Goal: Entertainment & Leisure: Consume media (video, audio)

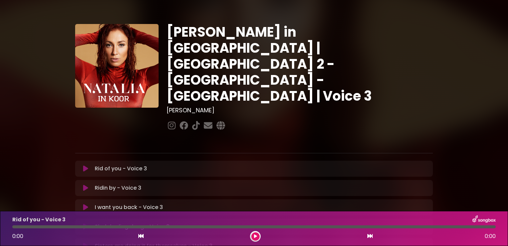
click at [86, 204] on icon at bounding box center [85, 207] width 5 height 7
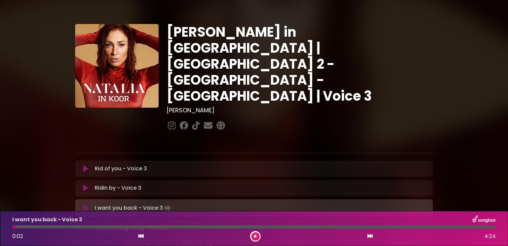
click at [50, 227] on div at bounding box center [254, 226] width 484 height 3
click at [70, 230] on div "I want you back - Voice 3 0:21 4:24" at bounding box center [254, 228] width 492 height 26
click at [78, 228] on div "I want you back - Voice 3 0:23 4:24" at bounding box center [254, 228] width 492 height 26
click at [78, 228] on div "I want you back - Voice 3 0:24 4:24" at bounding box center [254, 228] width 492 height 26
click at [78, 228] on div "I want you back - Voice 3 0:25 4:24" at bounding box center [254, 228] width 492 height 26
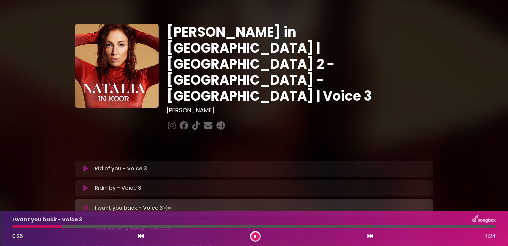
click at [81, 227] on div at bounding box center [254, 226] width 484 height 3
click at [81, 227] on div at bounding box center [46, 226] width 69 height 3
click at [258, 239] on button at bounding box center [256, 236] width 8 height 8
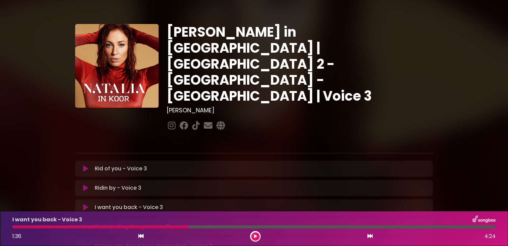
click at [256, 234] on icon at bounding box center [255, 236] width 3 height 4
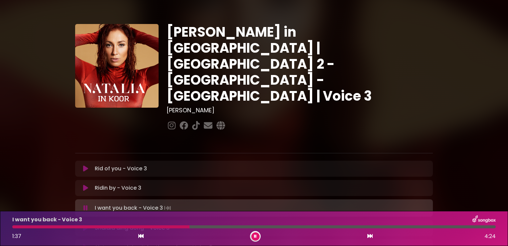
click at [164, 227] on div at bounding box center [100, 226] width 177 height 3
click at [139, 226] on div at bounding box center [93, 226] width 163 height 3
click at [126, 226] on div at bounding box center [77, 226] width 130 height 3
click at [113, 227] on div at bounding box center [70, 226] width 116 height 3
click at [101, 227] on div at bounding box center [63, 226] width 103 height 3
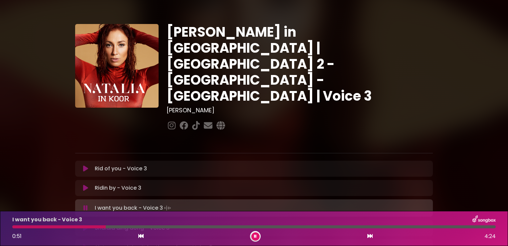
click at [93, 227] on div at bounding box center [58, 226] width 93 height 3
click at [257, 238] on button at bounding box center [256, 236] width 8 height 8
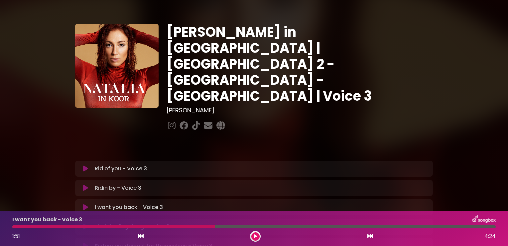
click at [255, 238] on button at bounding box center [256, 236] width 8 height 8
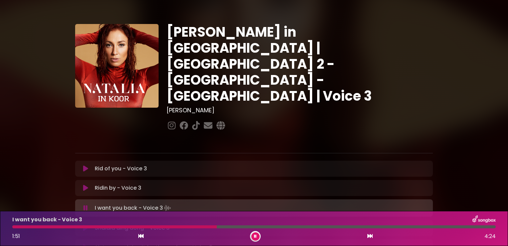
click at [178, 227] on div at bounding box center [114, 226] width 205 height 3
click at [171, 230] on div "I want you back - Voice 3 1:42 4:24" at bounding box center [254, 228] width 492 height 26
click at [171, 228] on div at bounding box center [106, 226] width 189 height 3
click at [199, 228] on div at bounding box center [115, 226] width 207 height 3
click at [179, 227] on div at bounding box center [119, 226] width 215 height 3
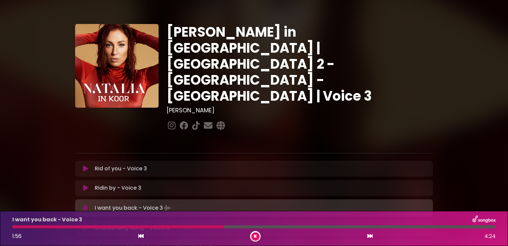
click at [260, 237] on div at bounding box center [255, 236] width 11 height 11
click at [257, 235] on button at bounding box center [256, 236] width 8 height 8
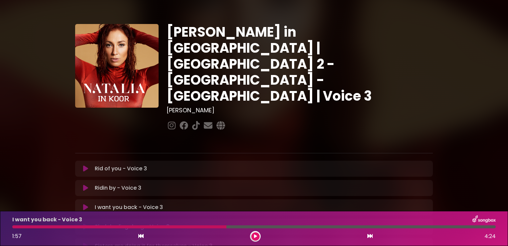
click at [210, 228] on div "I want you back - Voice 3 1:57 4:24" at bounding box center [254, 228] width 492 height 26
click at [260, 238] on div at bounding box center [255, 236] width 11 height 11
click at [257, 237] on icon at bounding box center [255, 236] width 3 height 4
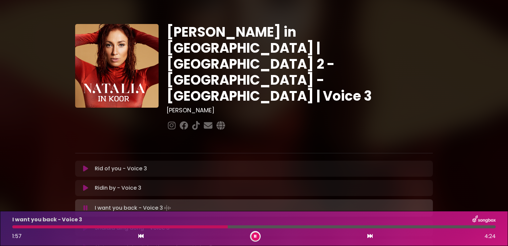
click at [179, 228] on div at bounding box center [120, 226] width 216 height 3
click at [253, 239] on button at bounding box center [256, 236] width 8 height 8
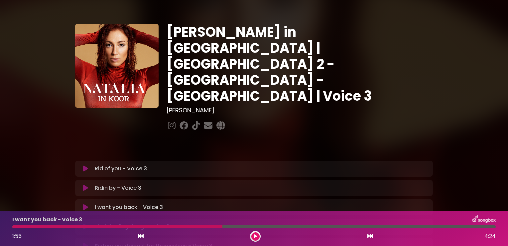
click at [192, 227] on div at bounding box center [117, 226] width 210 height 3
click at [257, 235] on button at bounding box center [256, 236] width 8 height 8
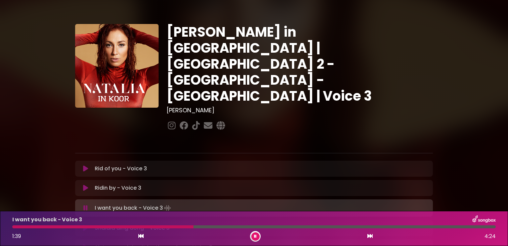
click at [159, 228] on div at bounding box center [102, 226] width 181 height 3
click at [196, 228] on div at bounding box center [116, 226] width 209 height 3
click at [176, 227] on div at bounding box center [114, 226] width 204 height 3
click at [254, 236] on icon at bounding box center [255, 236] width 3 height 4
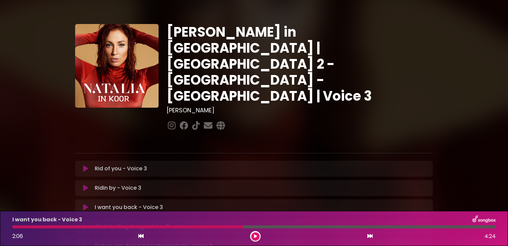
click at [254, 236] on icon at bounding box center [255, 236] width 3 height 4
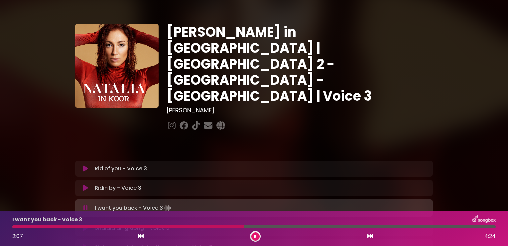
click at [168, 227] on div at bounding box center [128, 226] width 232 height 3
click at [259, 237] on button at bounding box center [256, 236] width 8 height 8
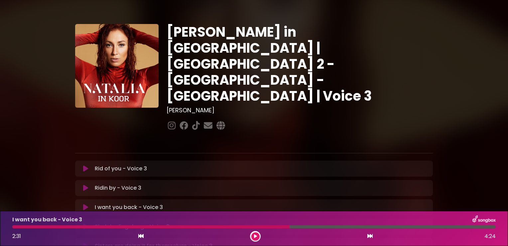
click at [259, 237] on button at bounding box center [256, 236] width 8 height 8
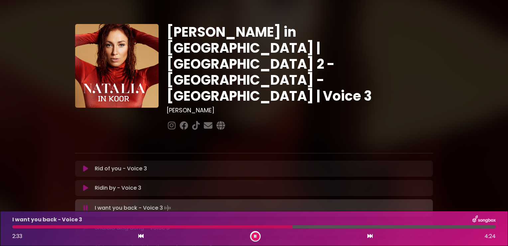
click at [246, 227] on div at bounding box center [152, 226] width 280 height 3
click at [207, 226] on div at bounding box center [131, 226] width 238 height 3
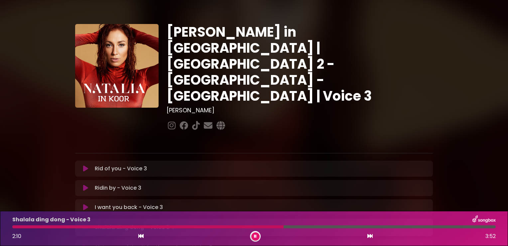
click at [256, 233] on button at bounding box center [256, 236] width 8 height 8
click at [217, 225] on div at bounding box center [148, 226] width 273 height 3
click at [203, 225] on div at bounding box center [116, 226] width 209 height 3
click at [256, 235] on icon at bounding box center [255, 236] width 3 height 4
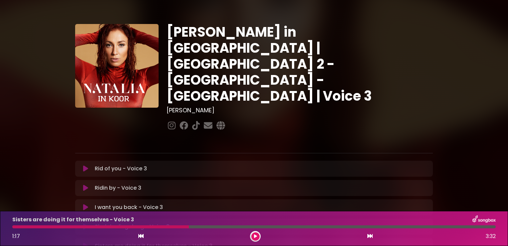
click at [256, 235] on icon at bounding box center [255, 236] width 3 height 4
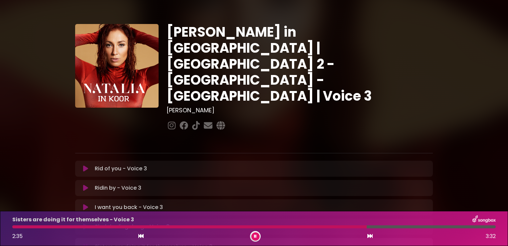
click at [256, 235] on icon at bounding box center [255, 236] width 3 height 4
click at [257, 234] on icon at bounding box center [255, 236] width 3 height 4
click at [350, 226] on div at bounding box center [190, 226] width 356 height 3
click at [259, 234] on button at bounding box center [256, 236] width 8 height 8
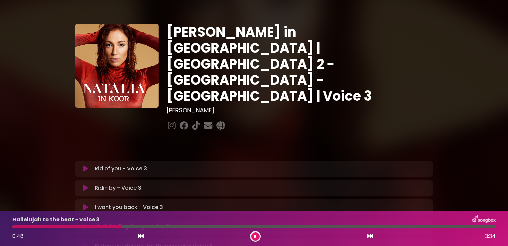
click at [259, 234] on button at bounding box center [256, 236] width 8 height 8
click at [104, 226] on div at bounding box center [68, 226] width 112 height 3
click at [97, 227] on div at bounding box center [64, 226] width 104 height 3
click at [255, 238] on button at bounding box center [256, 236] width 8 height 8
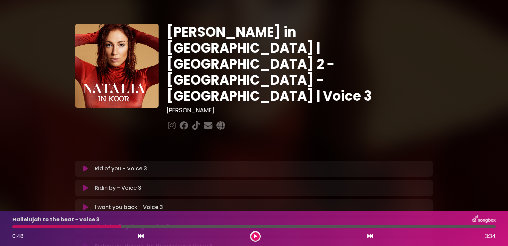
click at [255, 238] on button at bounding box center [256, 236] width 8 height 8
click at [146, 226] on div at bounding box center [254, 226] width 484 height 3
click at [155, 227] on div at bounding box center [254, 226] width 484 height 3
click at [171, 228] on div at bounding box center [254, 226] width 484 height 3
click at [178, 229] on div "Hallelujah to the beat - Voice 3 1:10 3:34" at bounding box center [254, 228] width 492 height 26
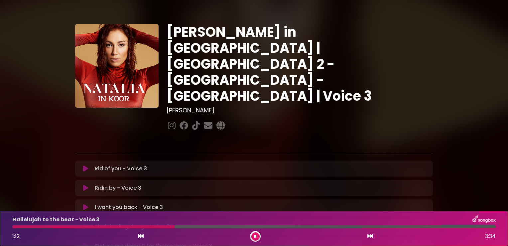
click at [181, 228] on div "Hallelujah to the beat - Voice 3 1:12 3:34" at bounding box center [254, 228] width 492 height 26
click at [182, 227] on div at bounding box center [254, 226] width 484 height 3
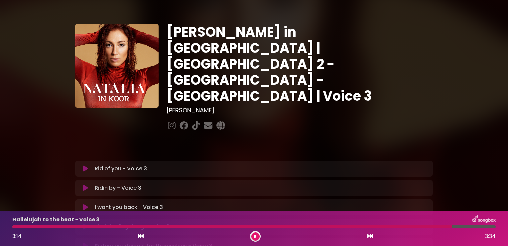
click at [258, 237] on button at bounding box center [256, 236] width 8 height 8
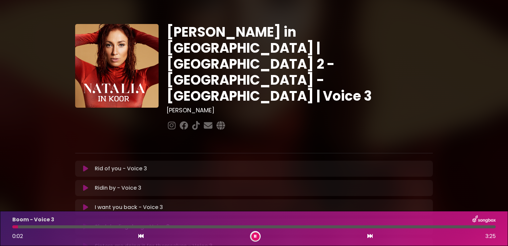
click at [49, 197] on div "[PERSON_NAME] in [GEOGRAPHIC_DATA] | [GEOGRAPHIC_DATA] 2 - [GEOGRAPHIC_DATA] - …" at bounding box center [254, 204] width 439 height 393
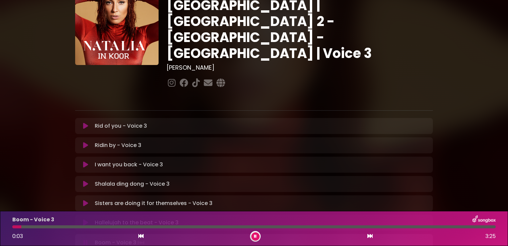
scroll to position [67, 0]
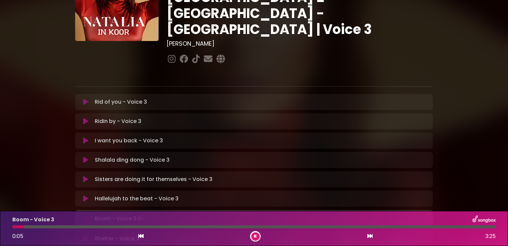
click at [80, 195] on button at bounding box center [85, 198] width 13 height 7
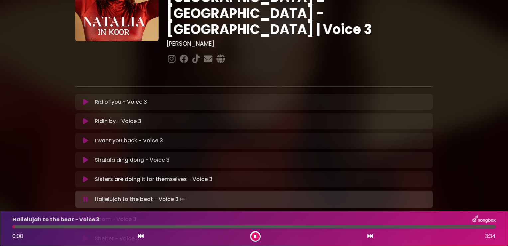
click at [376, 227] on div at bounding box center [254, 226] width 484 height 3
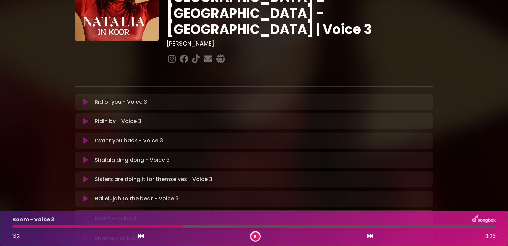
click at [255, 234] on icon at bounding box center [255, 236] width 3 height 4
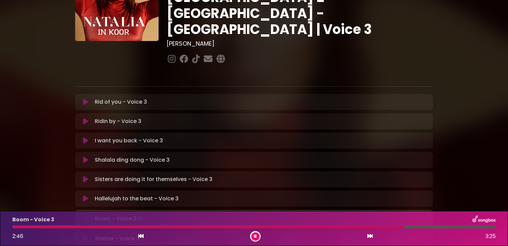
click at [243, 228] on div at bounding box center [208, 226] width 392 height 3
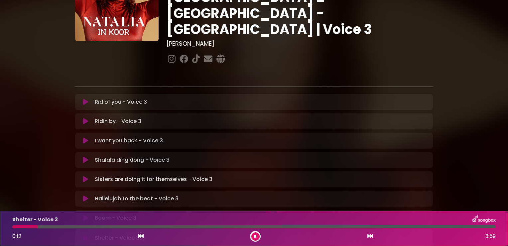
click at [44, 227] on div at bounding box center [254, 226] width 484 height 3
click at [61, 229] on div "Shelter - Voice 3 0:16 3:59" at bounding box center [254, 228] width 492 height 26
click at [78, 227] on div at bounding box center [254, 226] width 484 height 3
click at [88, 228] on div at bounding box center [254, 226] width 484 height 3
click at [64, 230] on div "Shelter - Voice 3 0:38 3:59" at bounding box center [254, 228] width 492 height 26
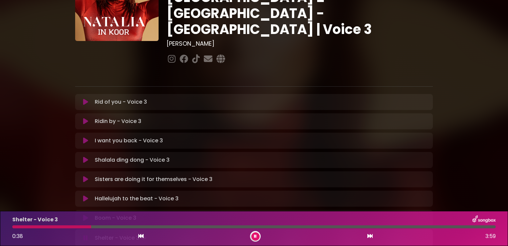
click at [62, 227] on div at bounding box center [51, 226] width 79 height 3
click at [259, 238] on button at bounding box center [256, 236] width 8 height 8
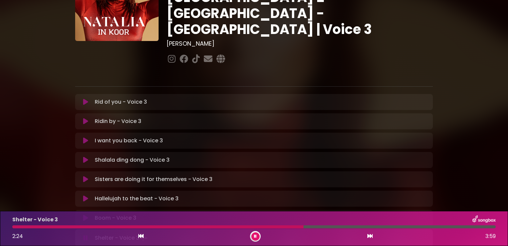
click at [321, 228] on div at bounding box center [254, 226] width 484 height 3
click at [336, 227] on div at bounding box center [254, 226] width 484 height 3
click at [344, 227] on div at bounding box center [254, 226] width 484 height 3
click at [352, 227] on div at bounding box center [254, 226] width 484 height 3
click at [364, 227] on div at bounding box center [254, 226] width 484 height 3
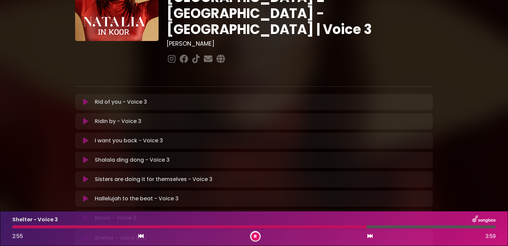
click at [374, 226] on div at bounding box center [254, 226] width 484 height 3
